Goal: Check status: Check status

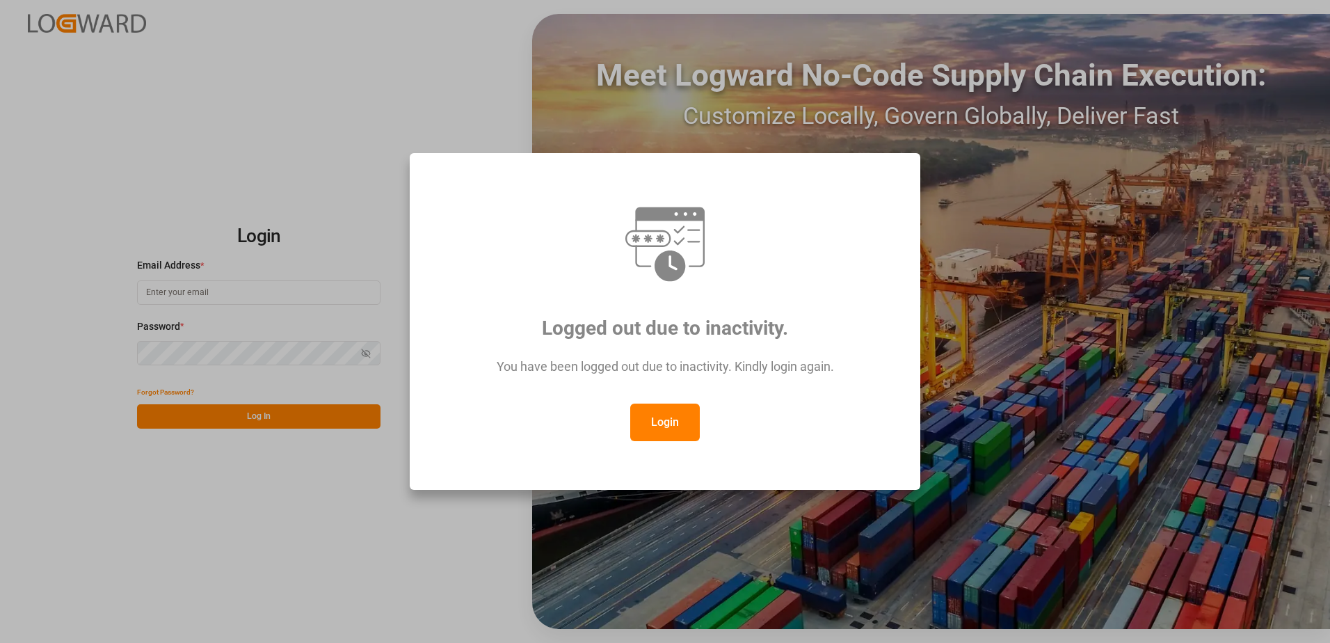
click at [662, 421] on button "Login" at bounding box center [665, 423] width 70 height 38
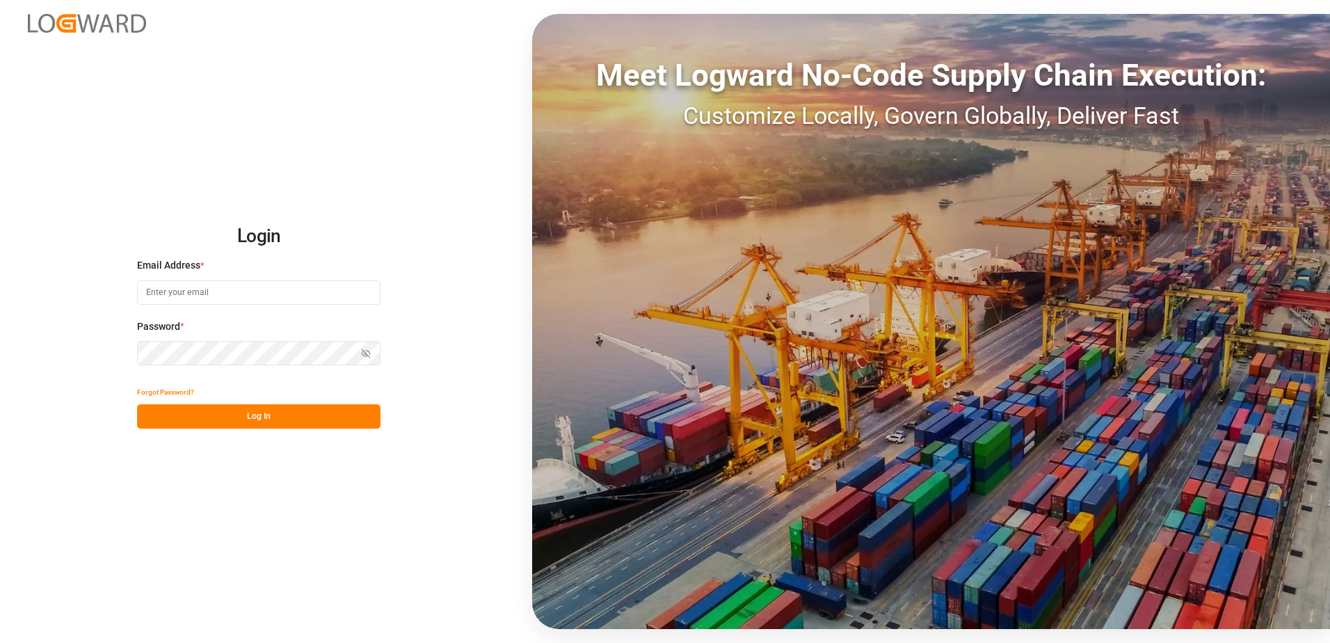
click at [172, 296] on input at bounding box center [259, 292] width 244 height 24
type input "[PERSON_NAME][EMAIL_ADDRESS][DOMAIN_NAME]"
click at [97, 351] on div "Login Email Address * [EMAIL_ADDRESS][DOMAIN_NAME] Password * Show password For…" at bounding box center [665, 321] width 1330 height 643
click at [159, 415] on button "Log In" at bounding box center [259, 416] width 244 height 24
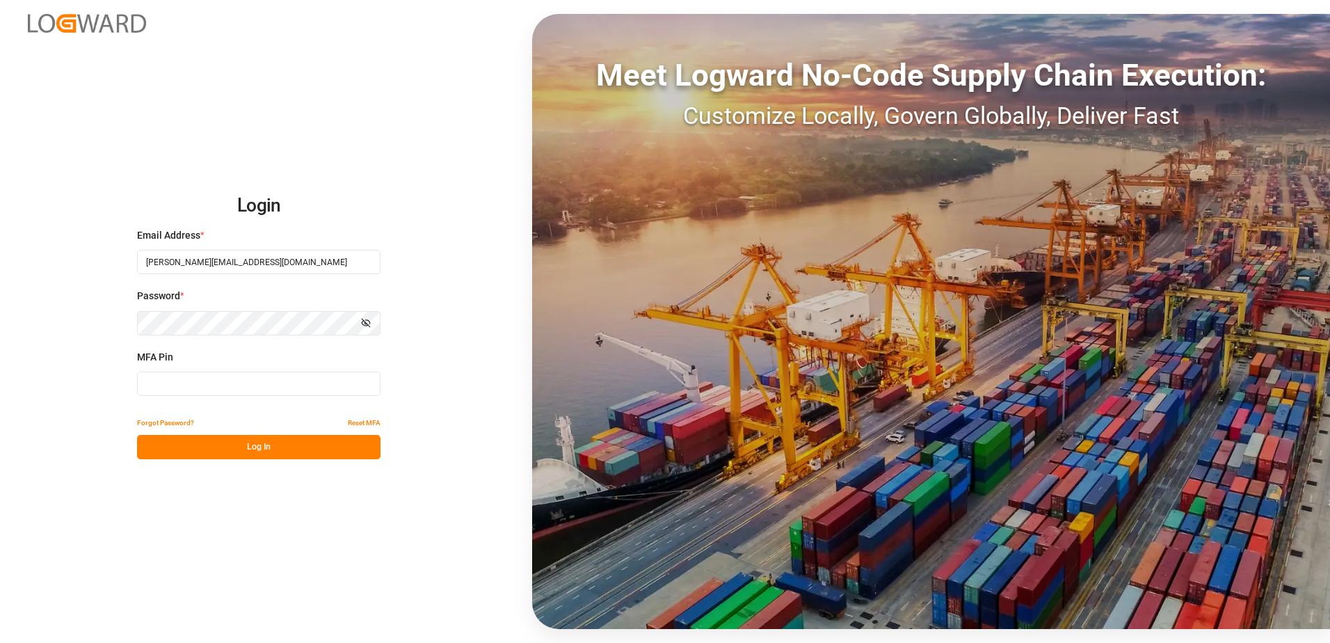
click at [164, 381] on input at bounding box center [259, 384] width 244 height 24
type input "854544"
click at [194, 447] on button "Log In" at bounding box center [259, 447] width 244 height 24
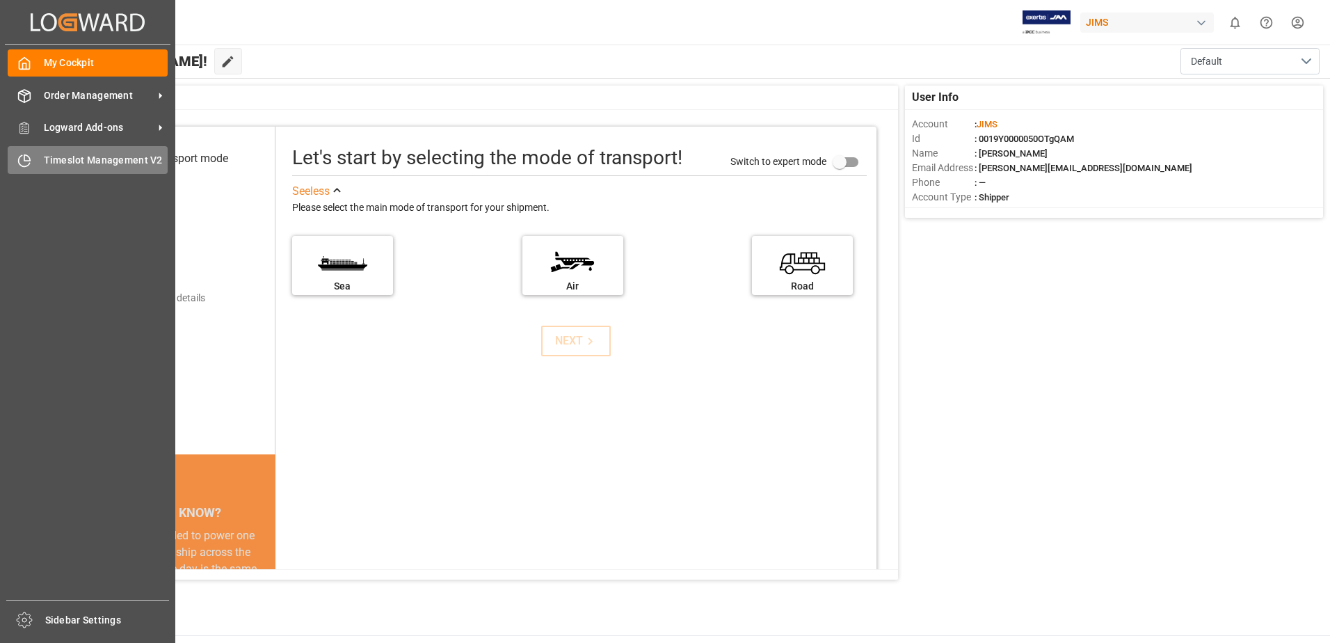
click at [51, 164] on span "Timeslot Management V2" at bounding box center [106, 160] width 125 height 15
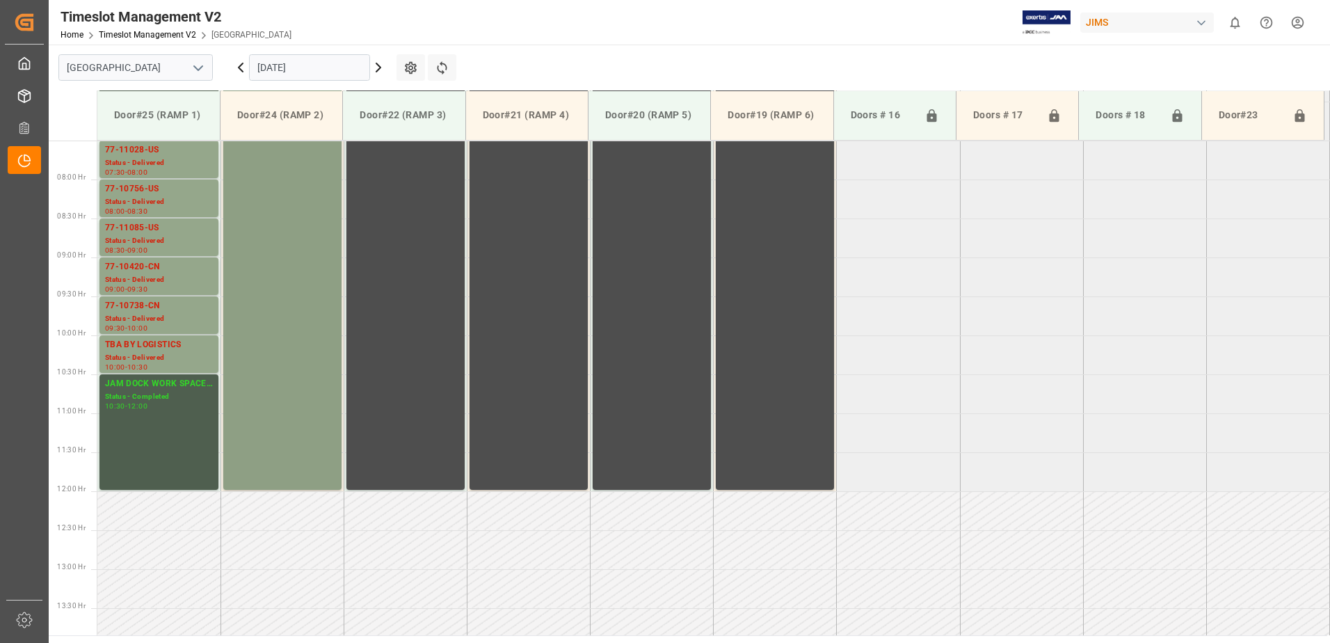
scroll to position [501, 0]
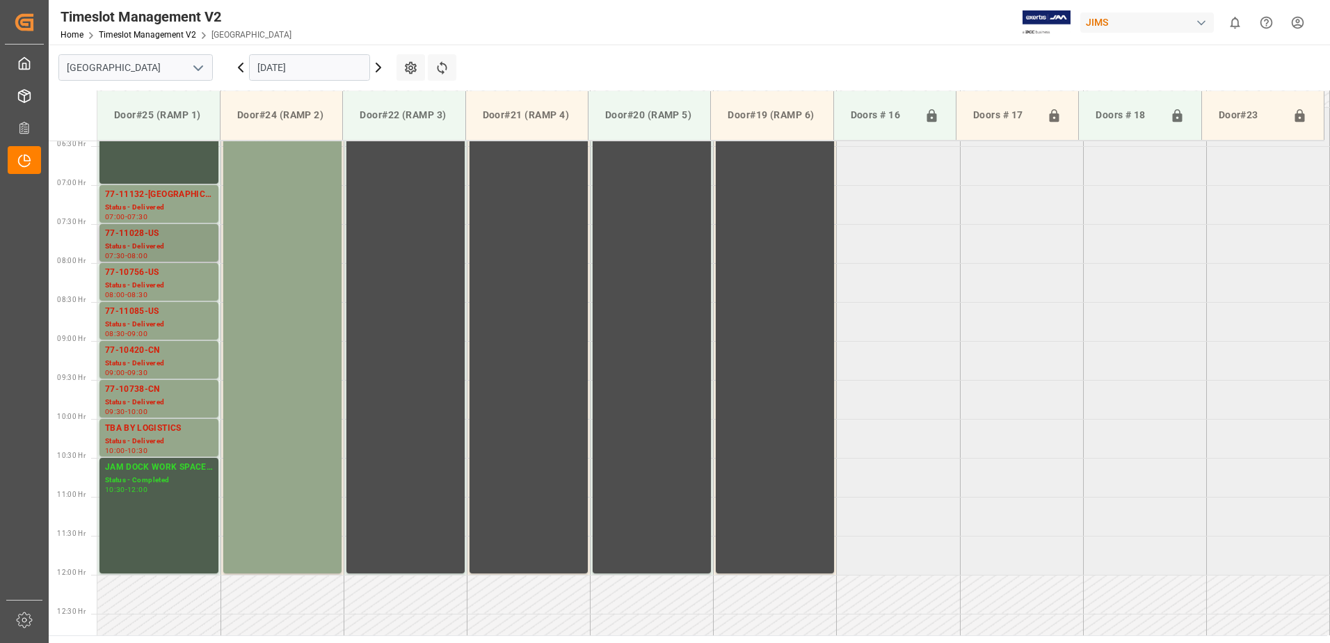
click at [141, 241] on div "Status - Delivered" at bounding box center [159, 247] width 108 height 12
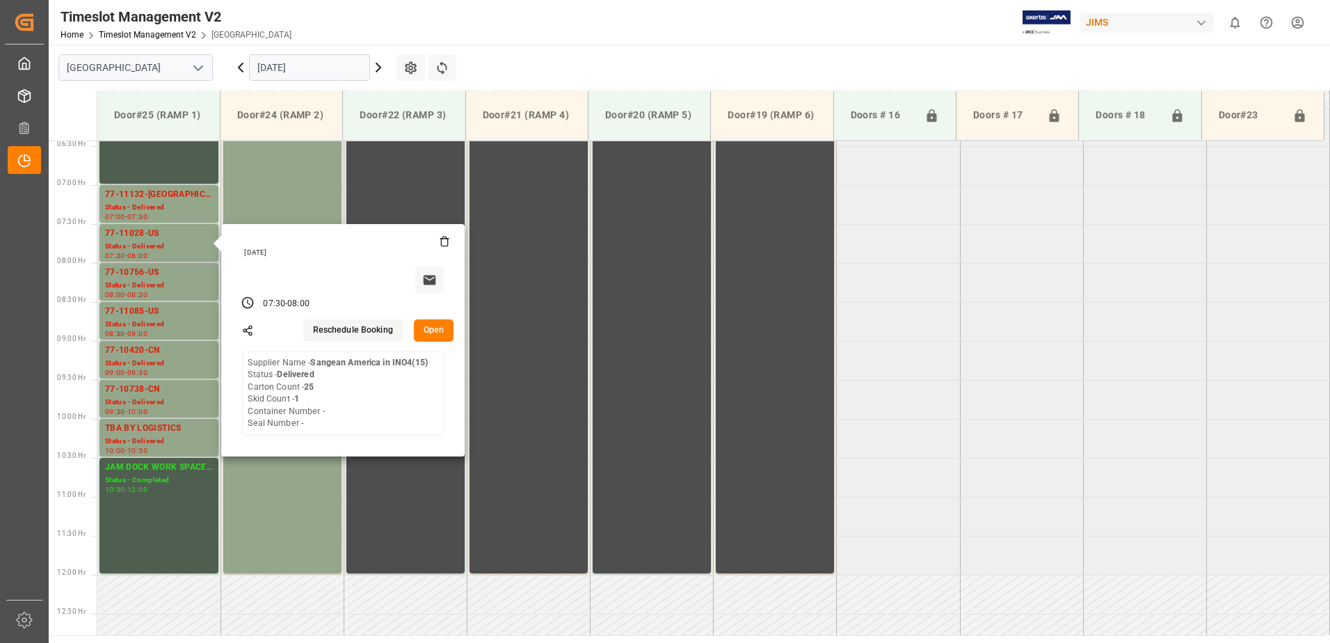
click at [440, 327] on button "Open" at bounding box center [434, 330] width 40 height 22
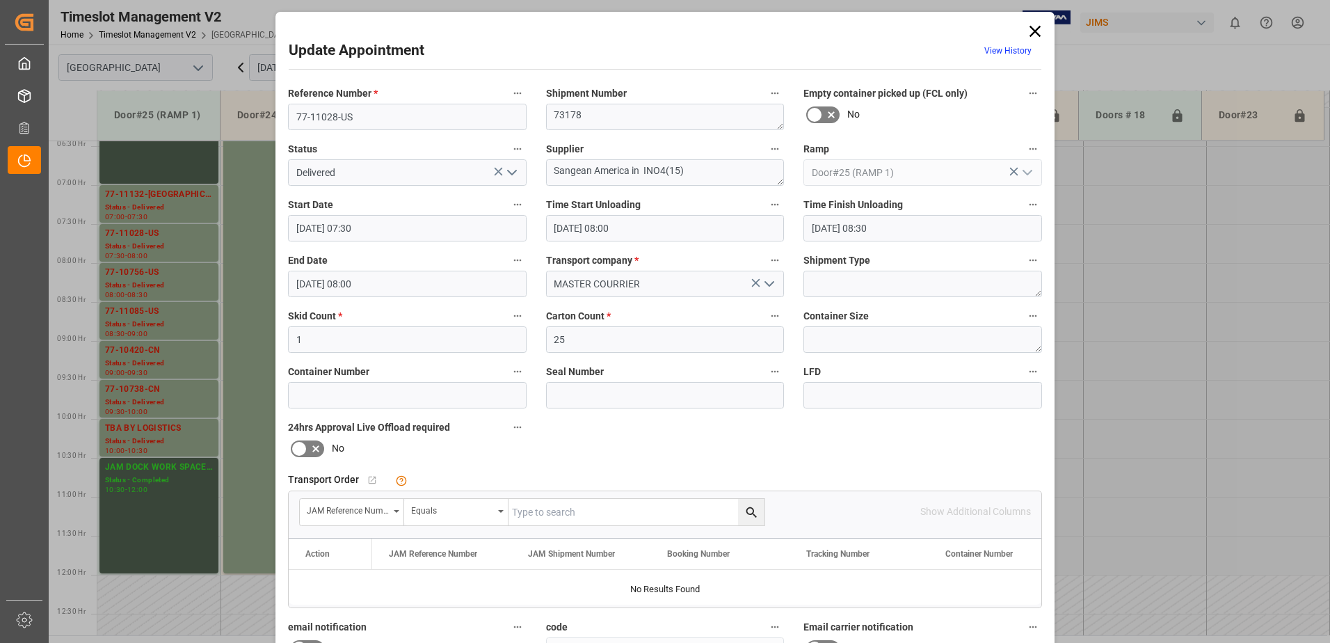
click at [1034, 33] on icon at bounding box center [1035, 31] width 19 height 19
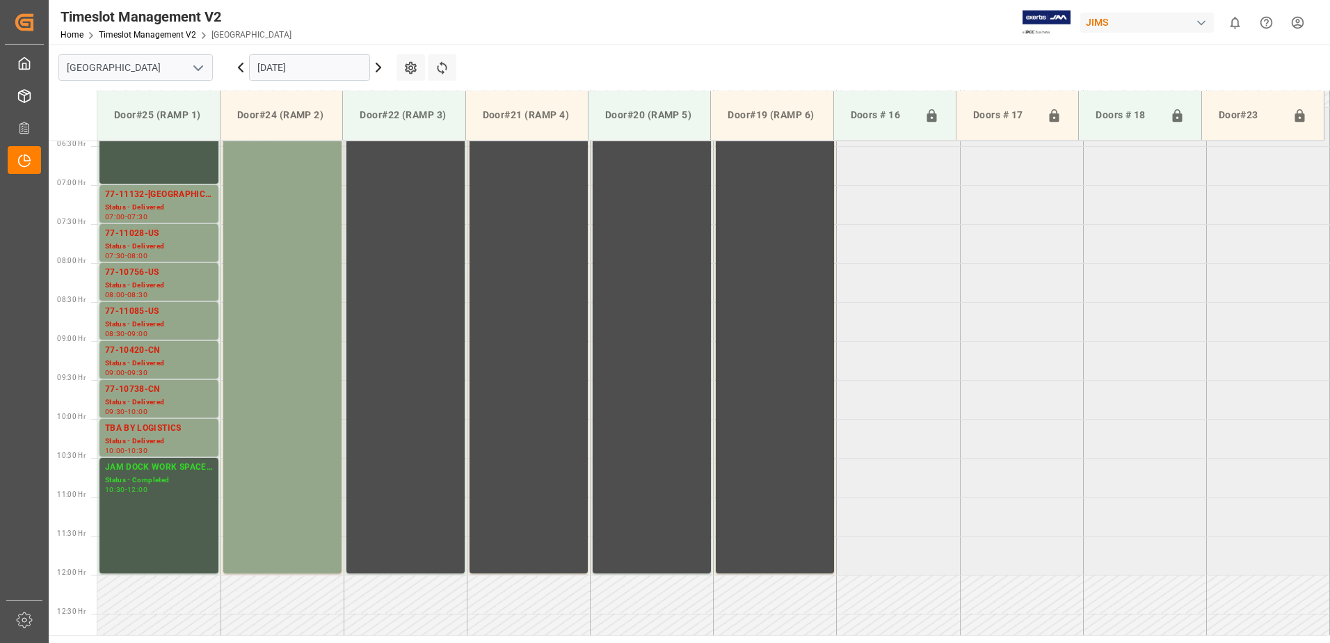
click at [239, 64] on icon at bounding box center [240, 67] width 17 height 17
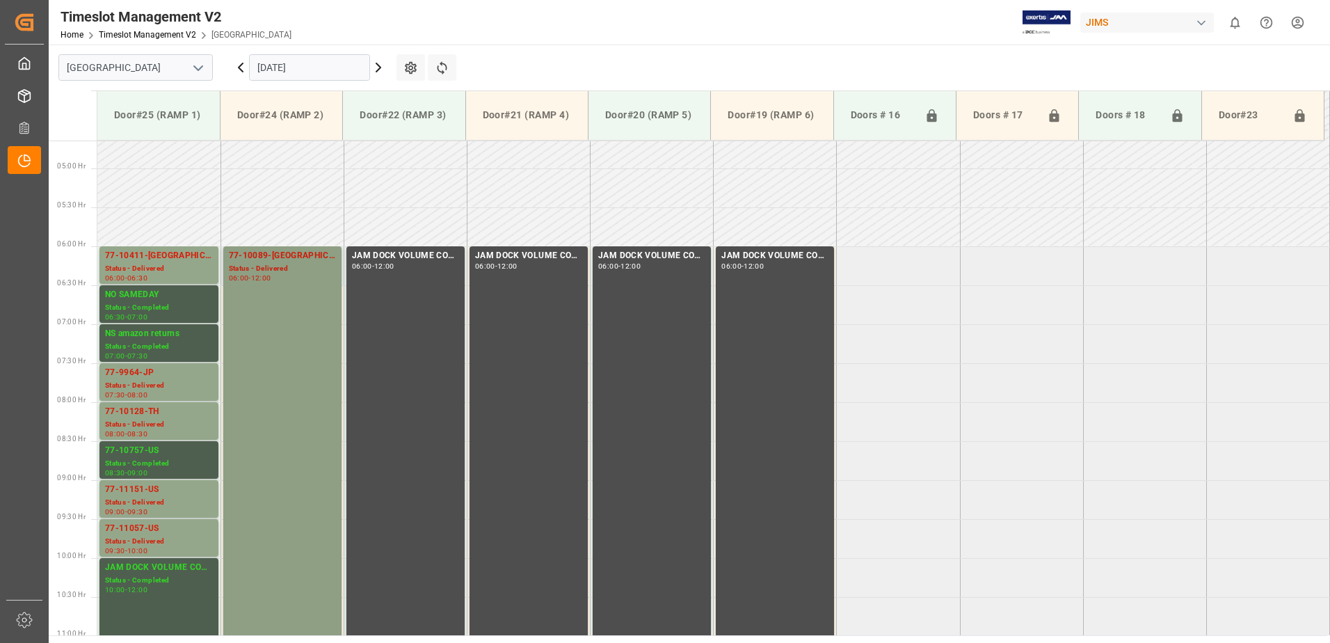
scroll to position [431, 0]
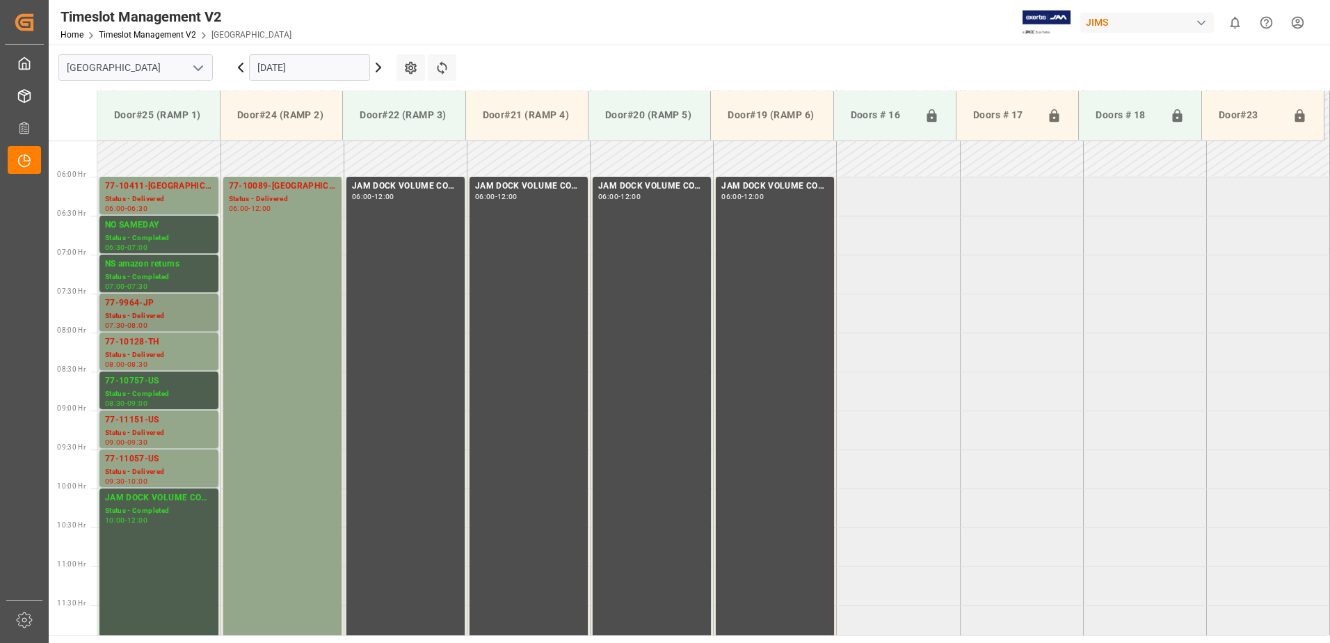
click at [137, 308] on div "77-9964-JP" at bounding box center [159, 303] width 108 height 14
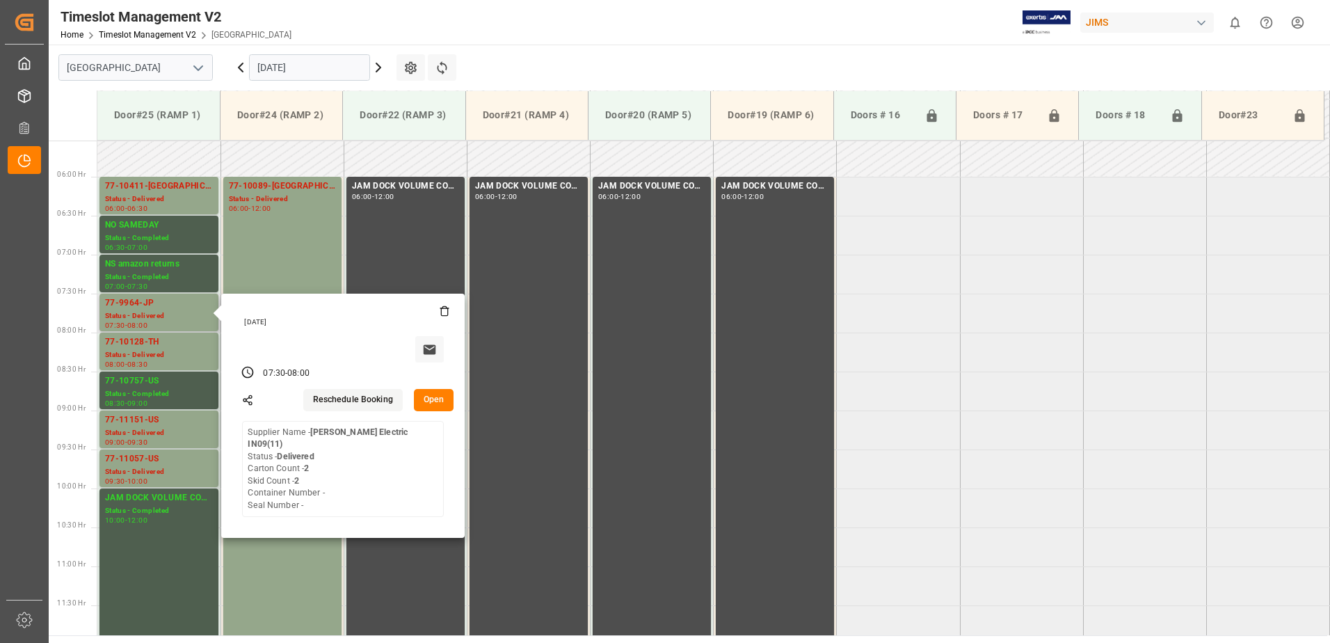
click at [436, 402] on button "Open" at bounding box center [434, 400] width 40 height 22
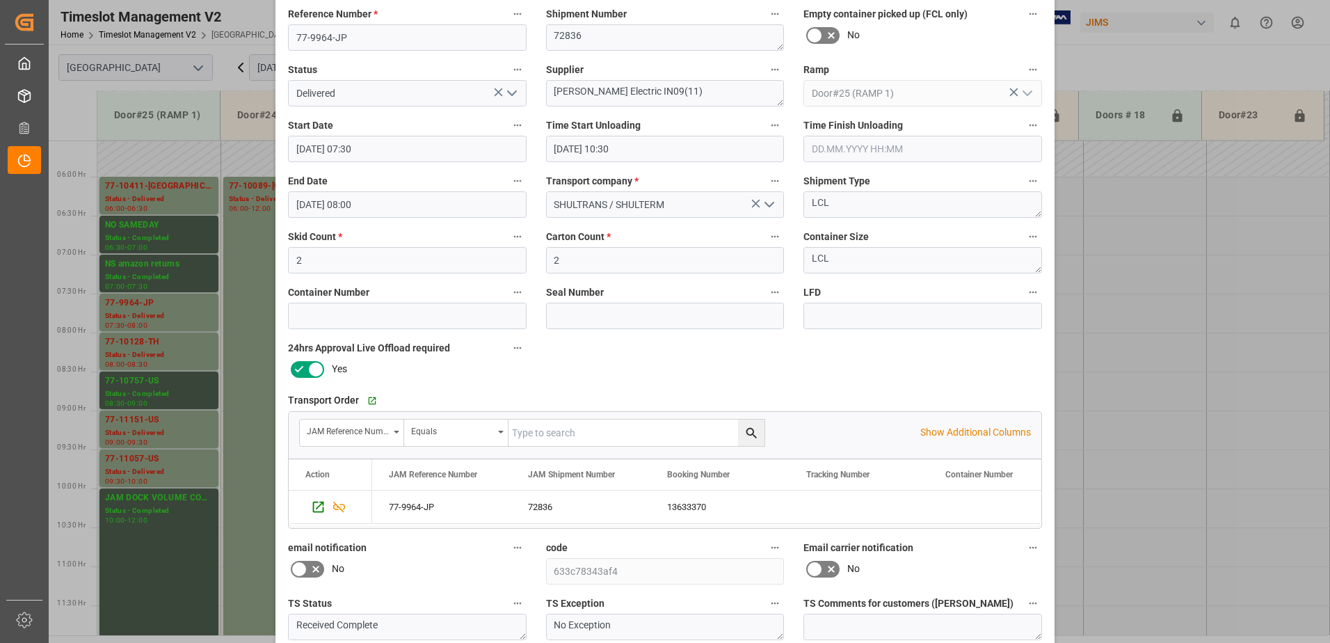
scroll to position [0, 0]
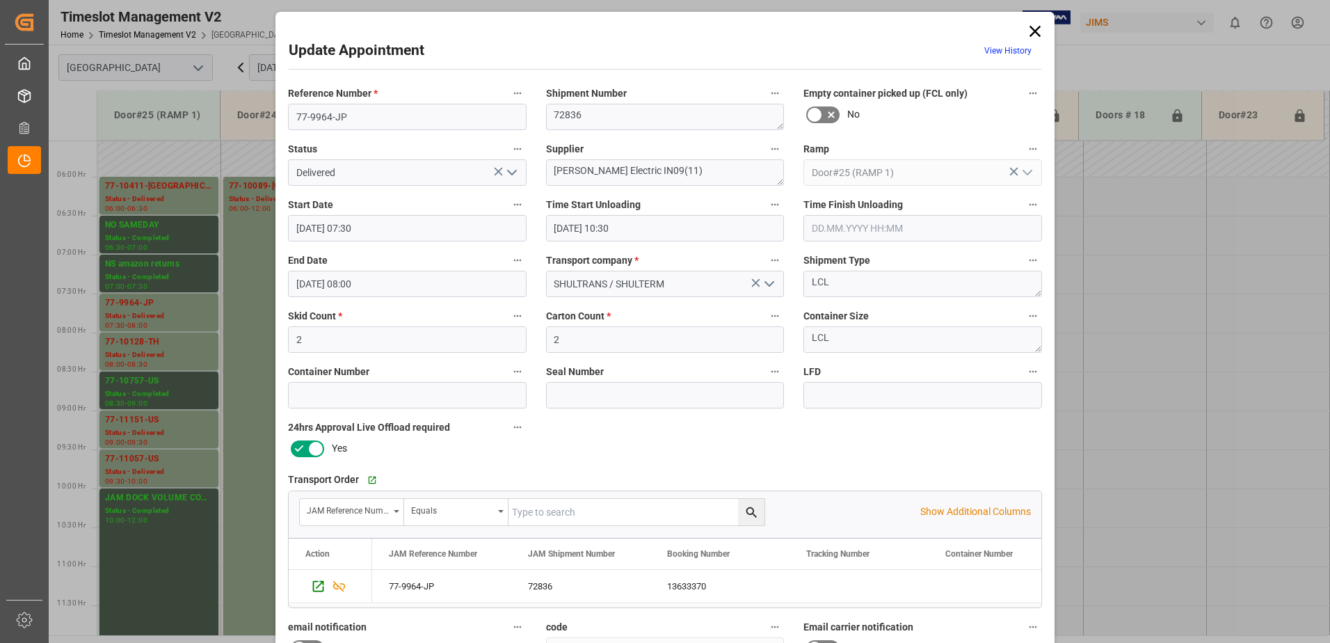
click at [510, 175] on polyline "open menu" at bounding box center [512, 172] width 8 height 4
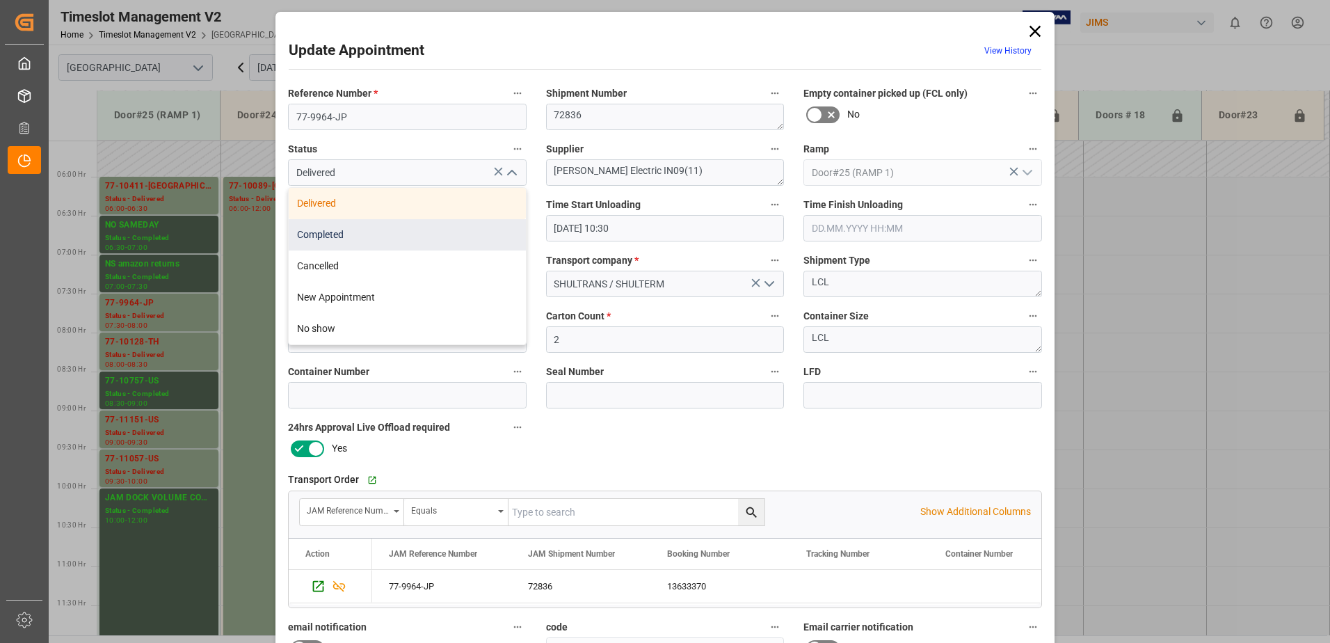
click at [413, 239] on div "Completed" at bounding box center [407, 234] width 237 height 31
type input "Completed"
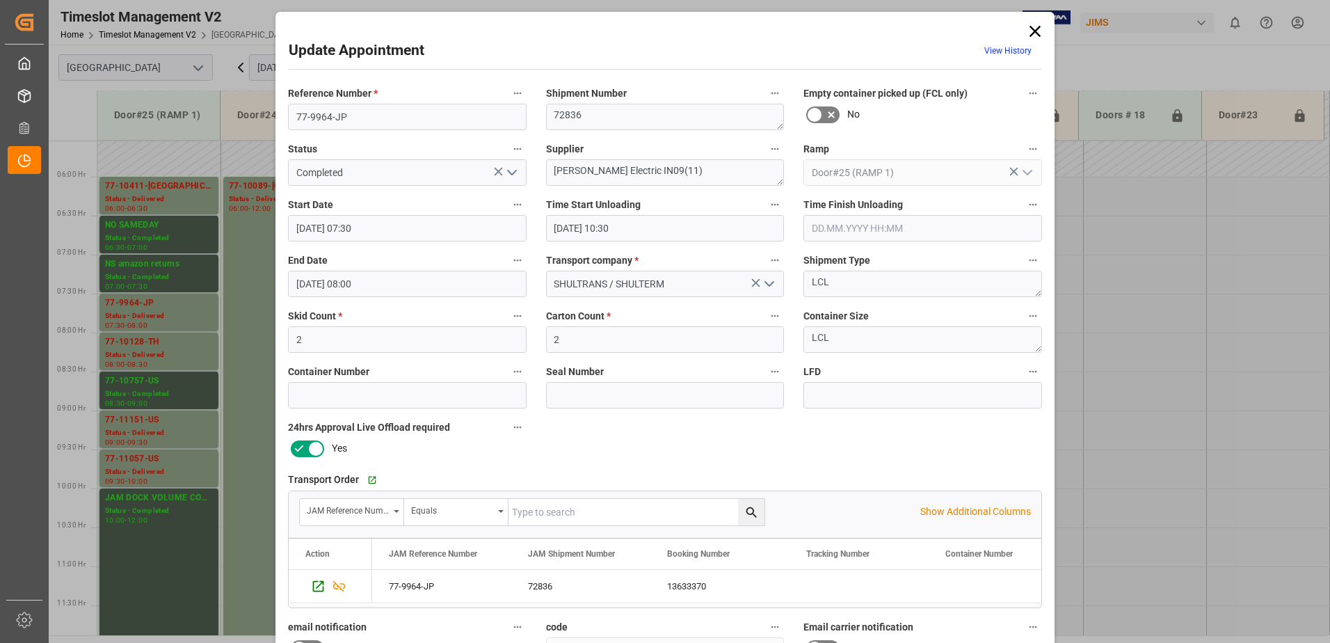
click at [827, 228] on input "text" at bounding box center [923, 228] width 239 height 26
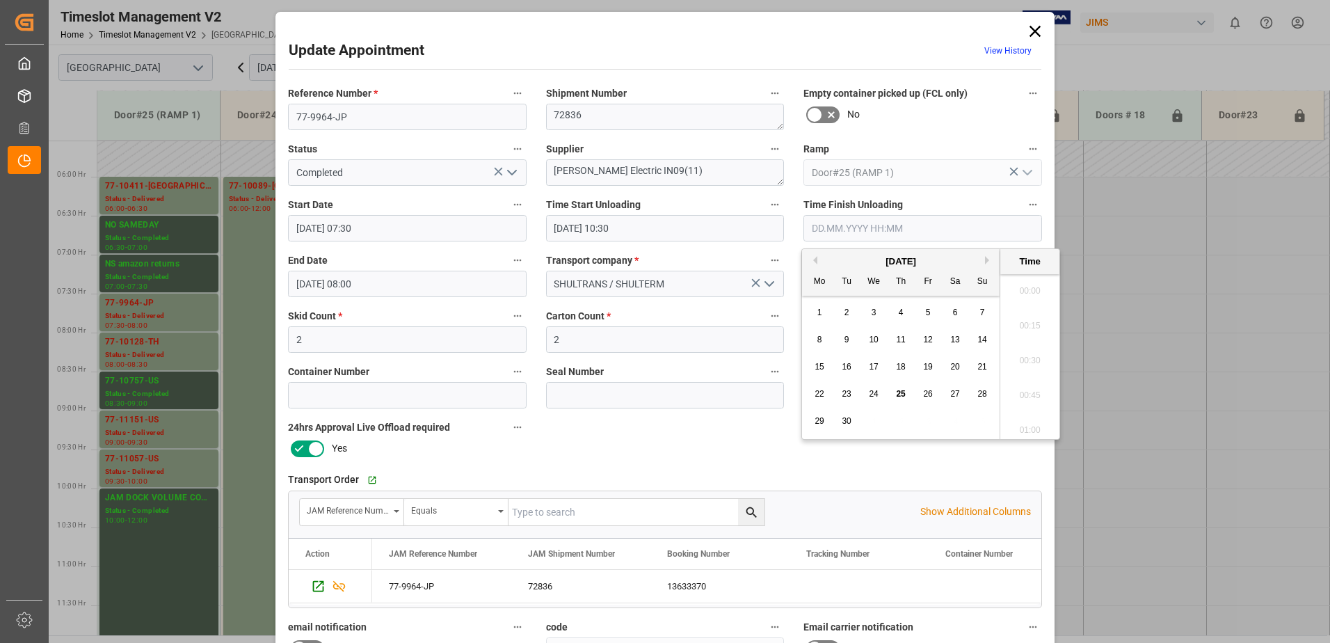
scroll to position [1570, 0]
click at [876, 397] on span "24" at bounding box center [873, 394] width 9 height 10
click at [1026, 287] on li "10:45" at bounding box center [1030, 286] width 59 height 35
type input "[DATE] 10:45"
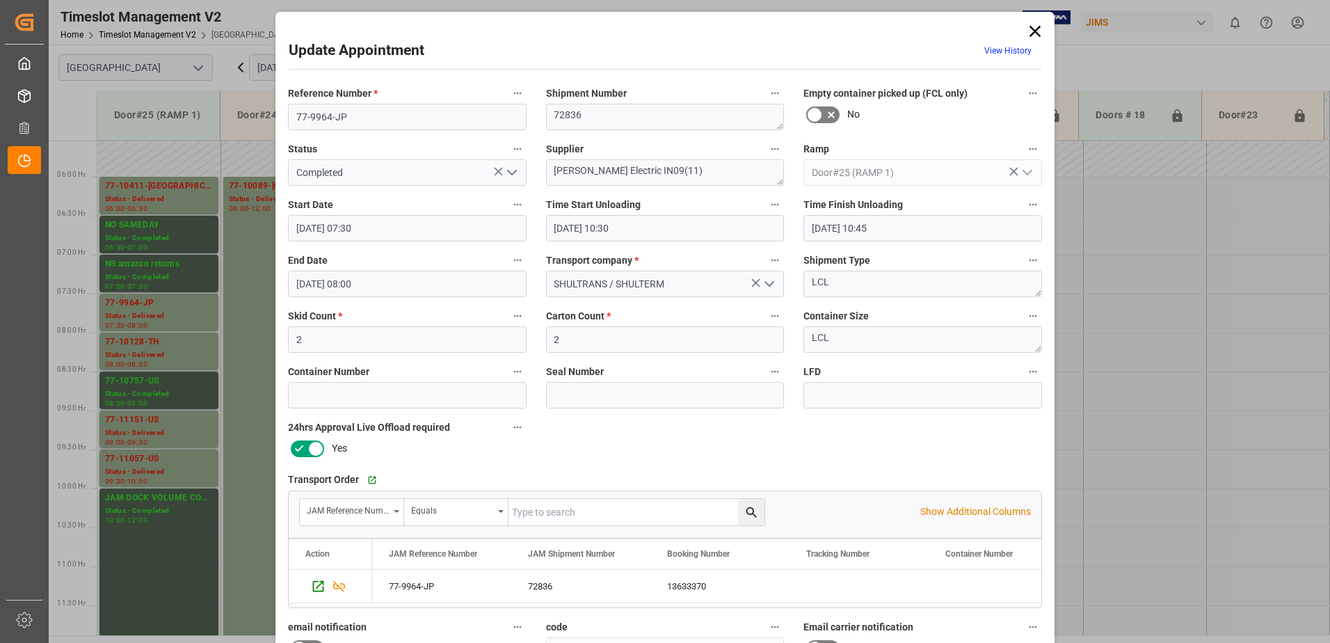
scroll to position [203, 0]
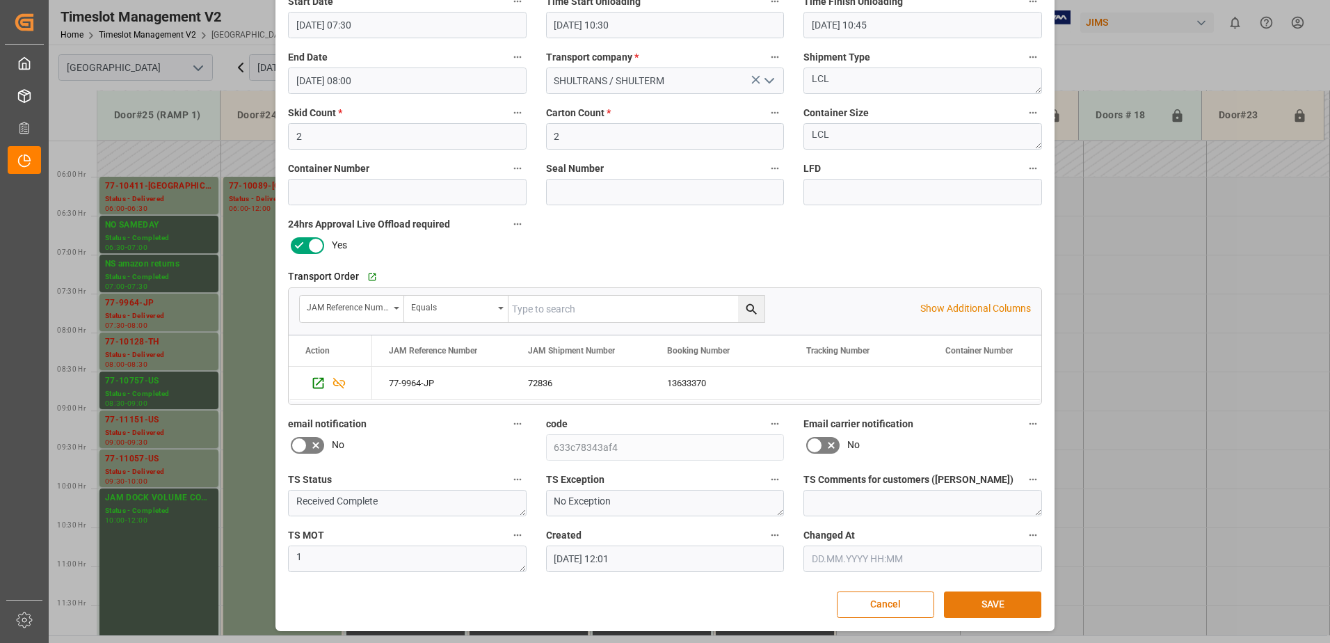
click at [1001, 609] on button "SAVE" at bounding box center [992, 604] width 97 height 26
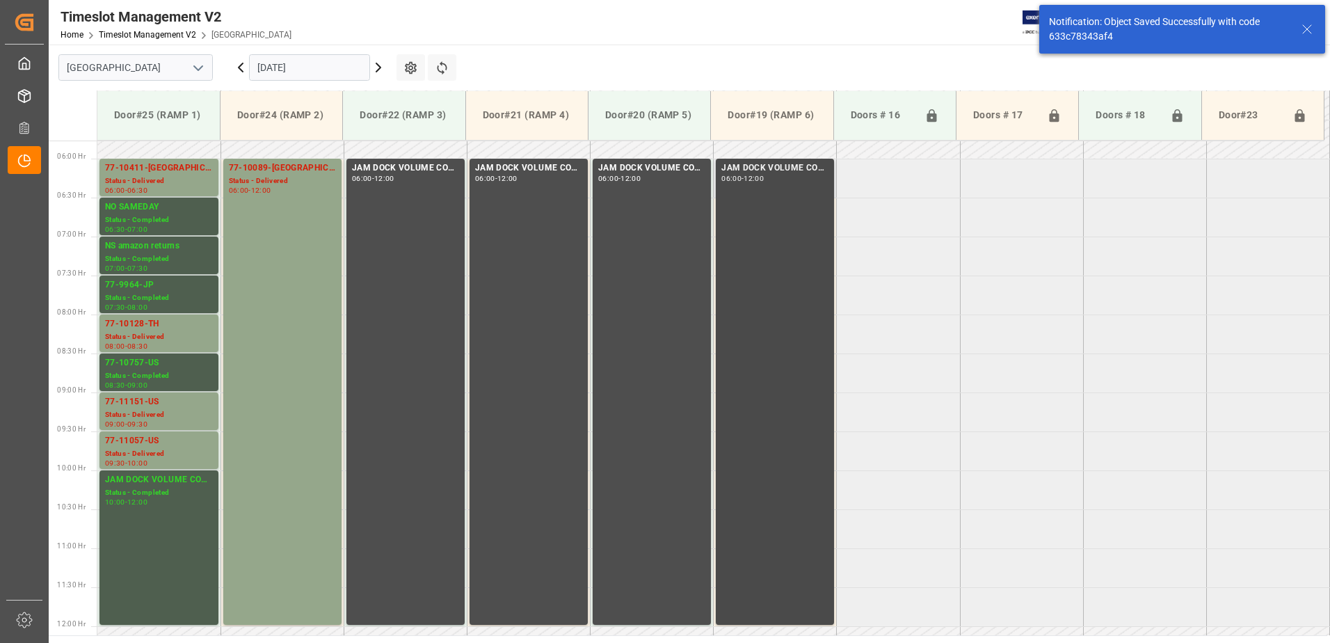
scroll to position [459, 0]
